Goal: Connect with others: Participate in discussion

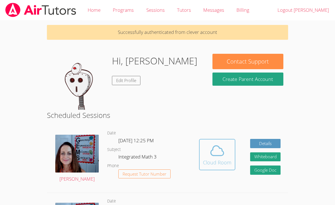
click at [227, 164] on div "Cloud Room" at bounding box center [217, 162] width 29 height 8
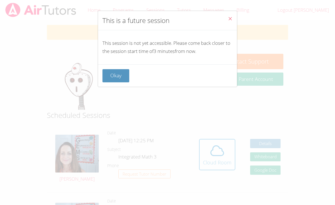
click at [229, 18] on icon "Close" at bounding box center [230, 18] width 5 height 5
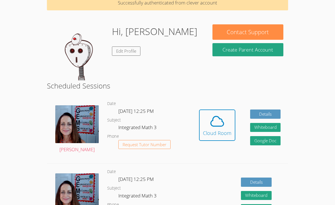
scroll to position [42, 0]
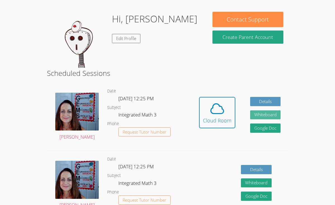
click at [266, 114] on button "Whiteboard" at bounding box center [265, 114] width 31 height 9
click at [253, 116] on button "Whiteboard" at bounding box center [265, 114] width 31 height 9
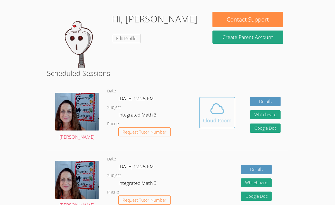
click at [222, 118] on div "Cloud Room" at bounding box center [217, 120] width 29 height 8
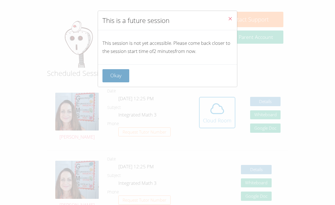
click at [120, 75] on button "Okay" at bounding box center [116, 75] width 27 height 13
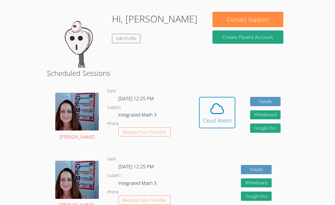
scroll to position [0, 0]
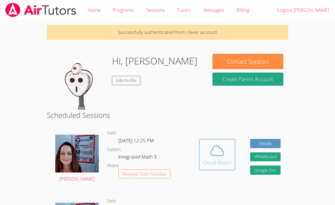
click at [219, 148] on icon at bounding box center [218, 151] width 16 height 16
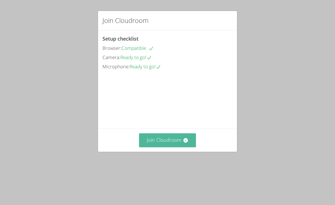
click at [171, 147] on button "Join Cloudroom" at bounding box center [167, 140] width 57 height 14
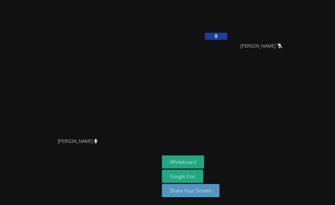
click at [227, 37] on button at bounding box center [216, 36] width 22 height 7
click at [282, 72] on aside "Marisol Tejeda Kayden Morales Navarro Kayden Morales Navarro Whiteboard Google …" at bounding box center [230, 102] width 140 height 205
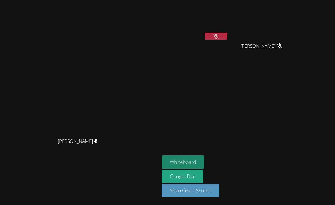
click at [204, 163] on button "Whiteboard" at bounding box center [183, 161] width 42 height 13
